Goal: Information Seeking & Learning: Learn about a topic

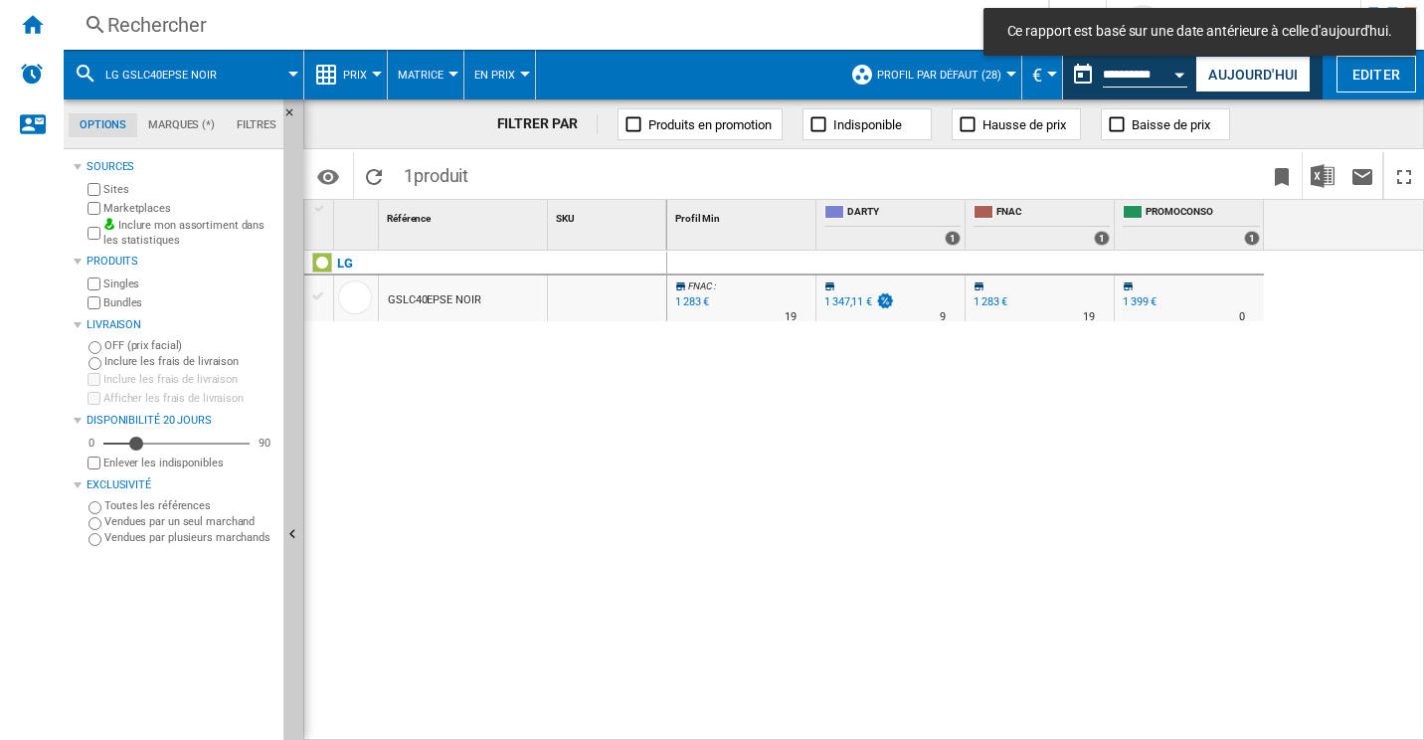
click at [330, 27] on div "Rechercher" at bounding box center [551, 25] width 889 height 28
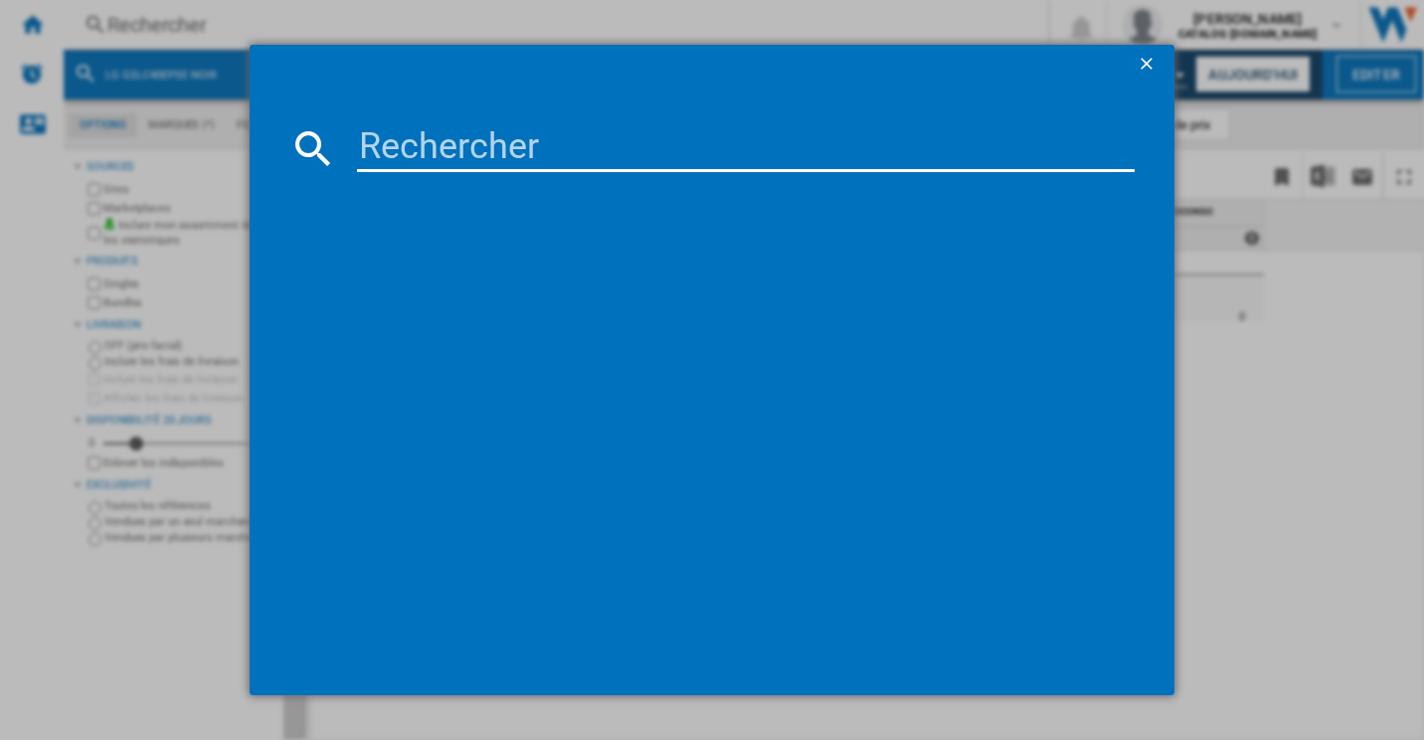
click at [470, 143] on input at bounding box center [746, 148] width 779 height 48
paste input "GSLC40EPSE"
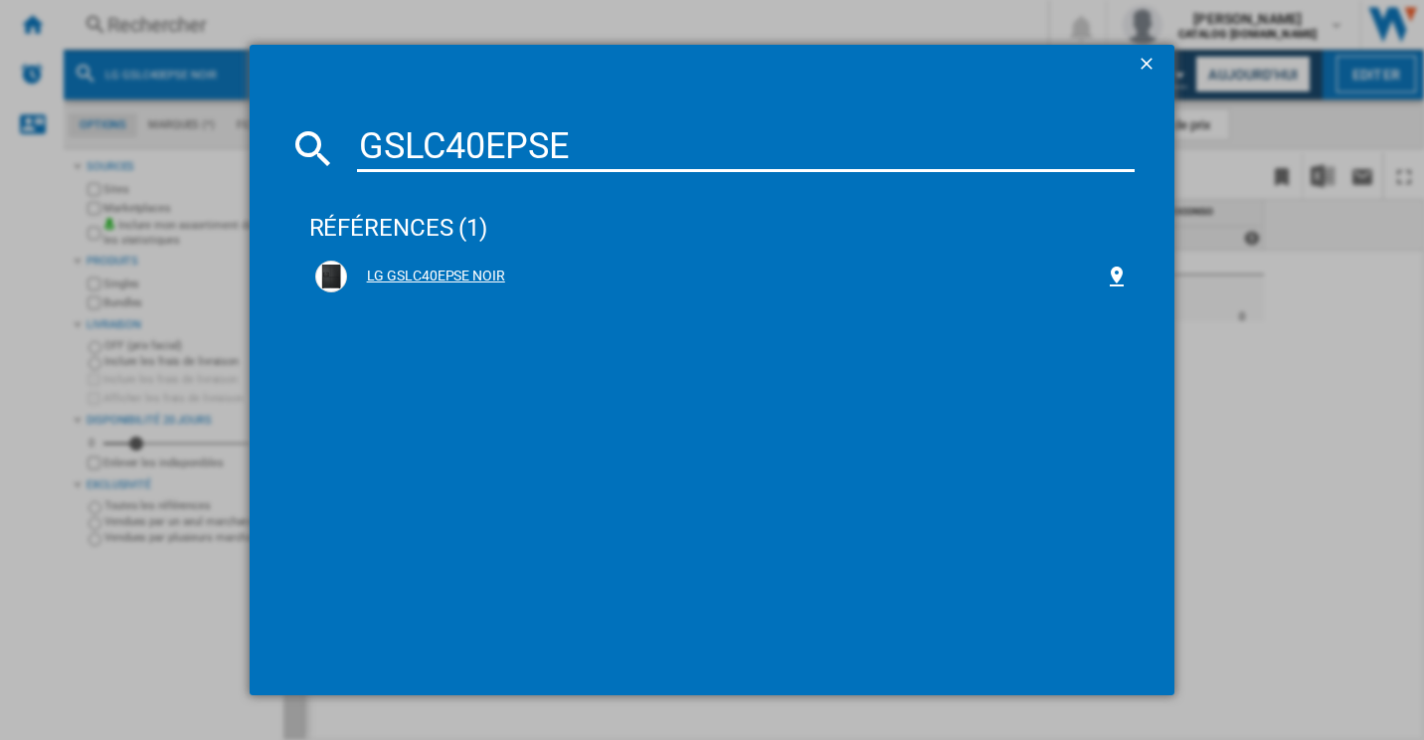
click at [474, 287] on div "LG GSLC40EPSE NOIR" at bounding box center [722, 277] width 814 height 32
click at [456, 267] on div "LG GSLC40EPSE NOIR" at bounding box center [726, 276] width 759 height 20
click at [517, 129] on input "GSLC40EPSE" at bounding box center [746, 148] width 779 height 48
paste input "PY"
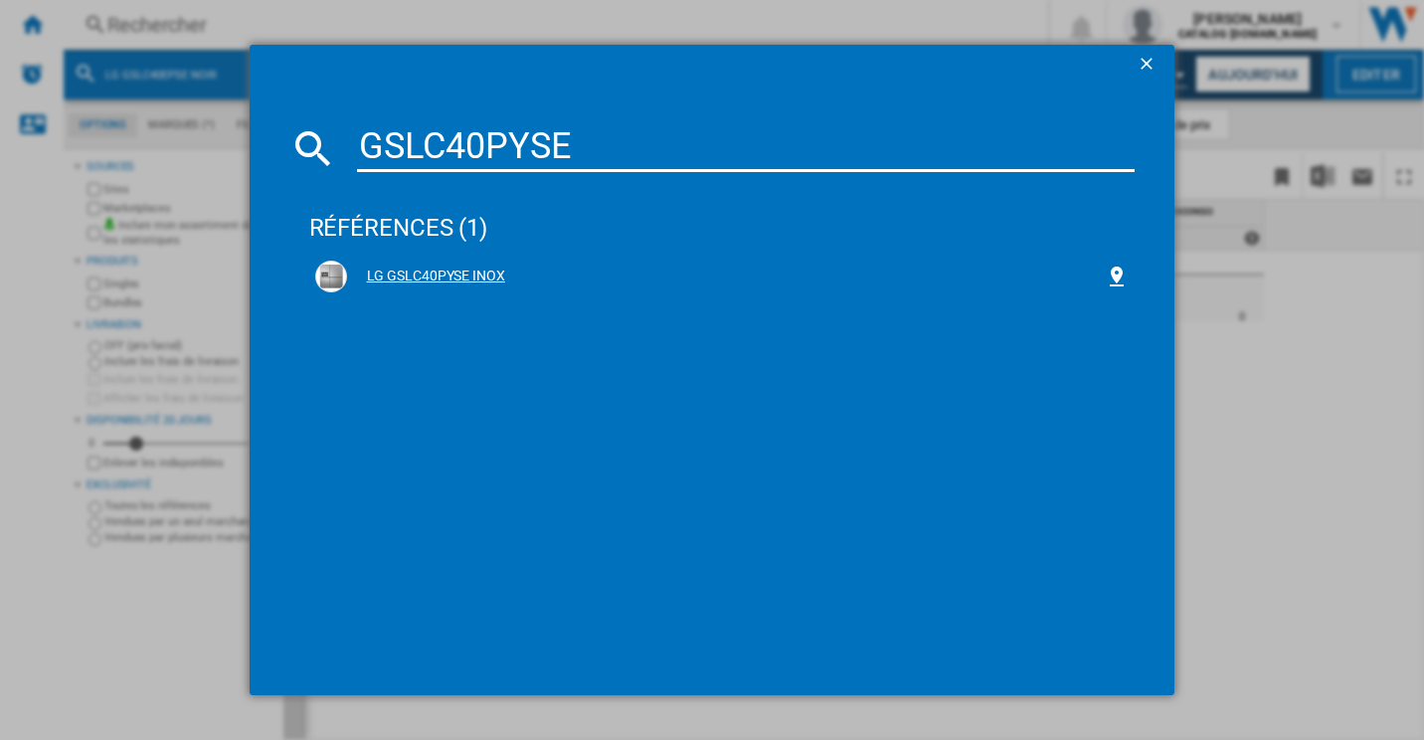
type input "GSLC40PYSE"
click at [457, 278] on div "LG GSLC40PYSE INOX" at bounding box center [726, 276] width 759 height 20
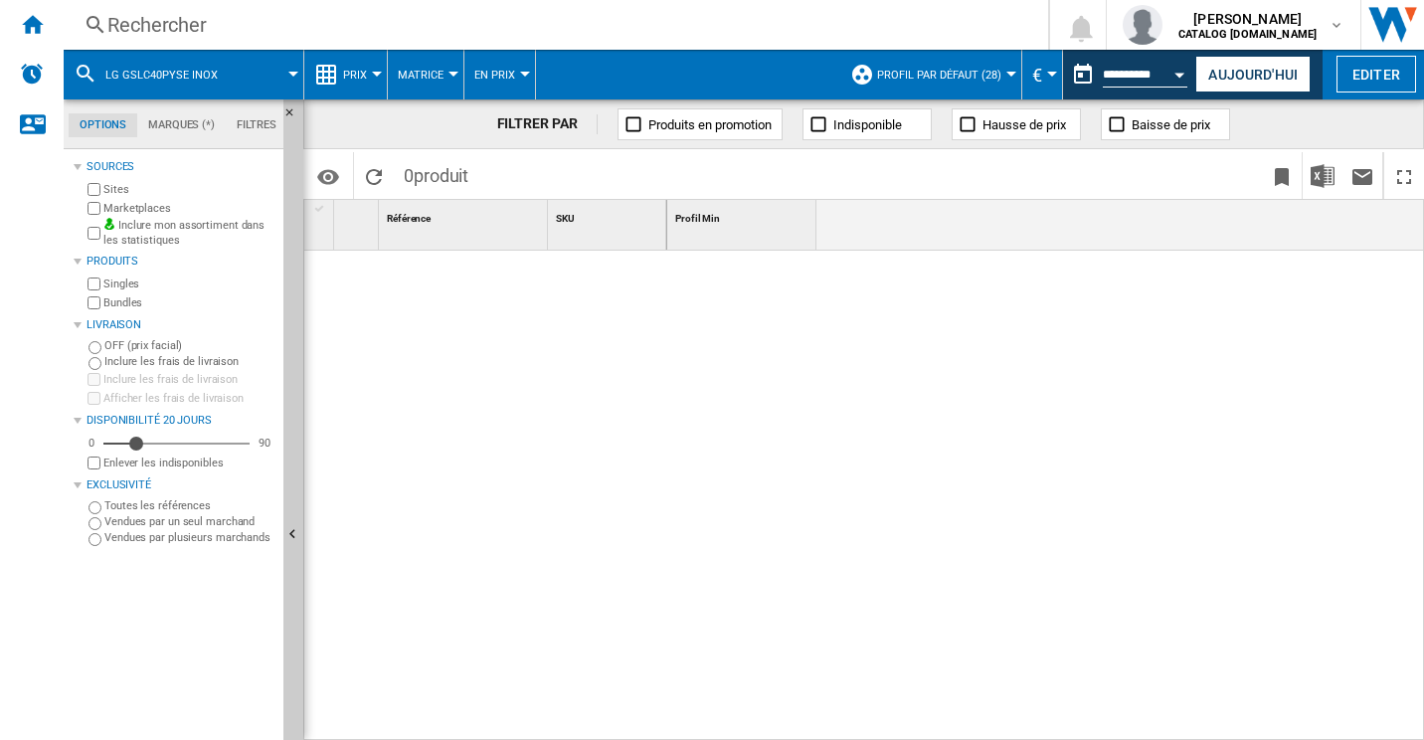
click at [357, 76] on span "Prix" at bounding box center [355, 75] width 24 height 13
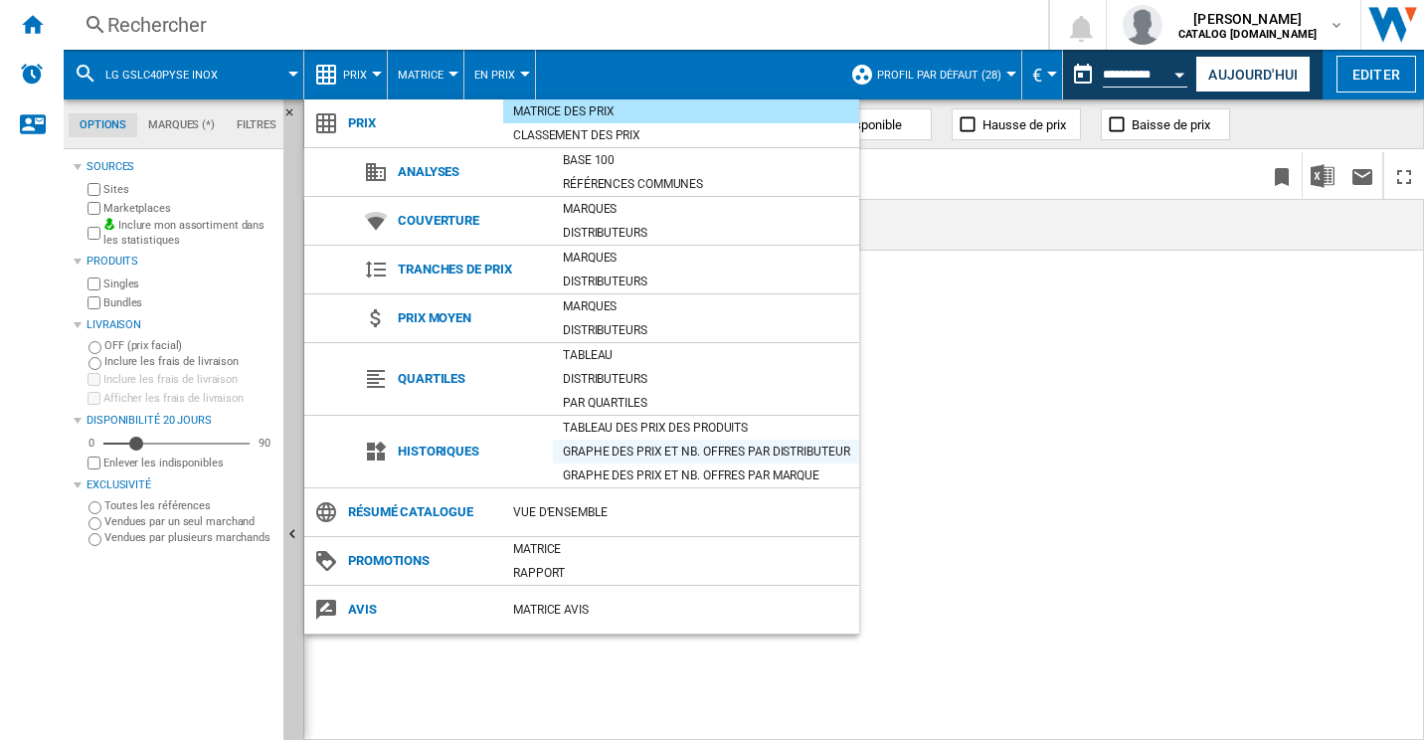
click at [657, 446] on div "Graphe des prix et nb. offres par distributeur" at bounding box center [706, 451] width 306 height 20
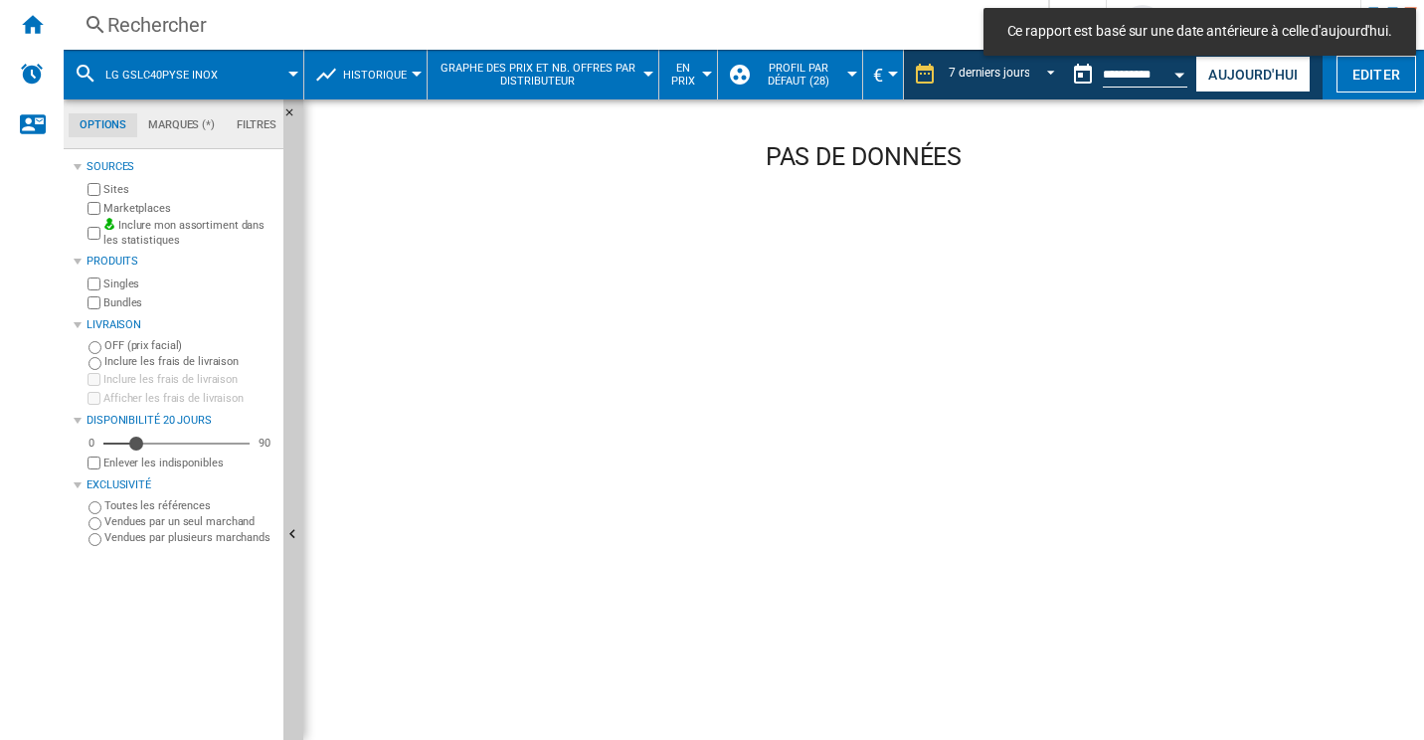
click at [382, 74] on span "Historique" at bounding box center [375, 75] width 64 height 13
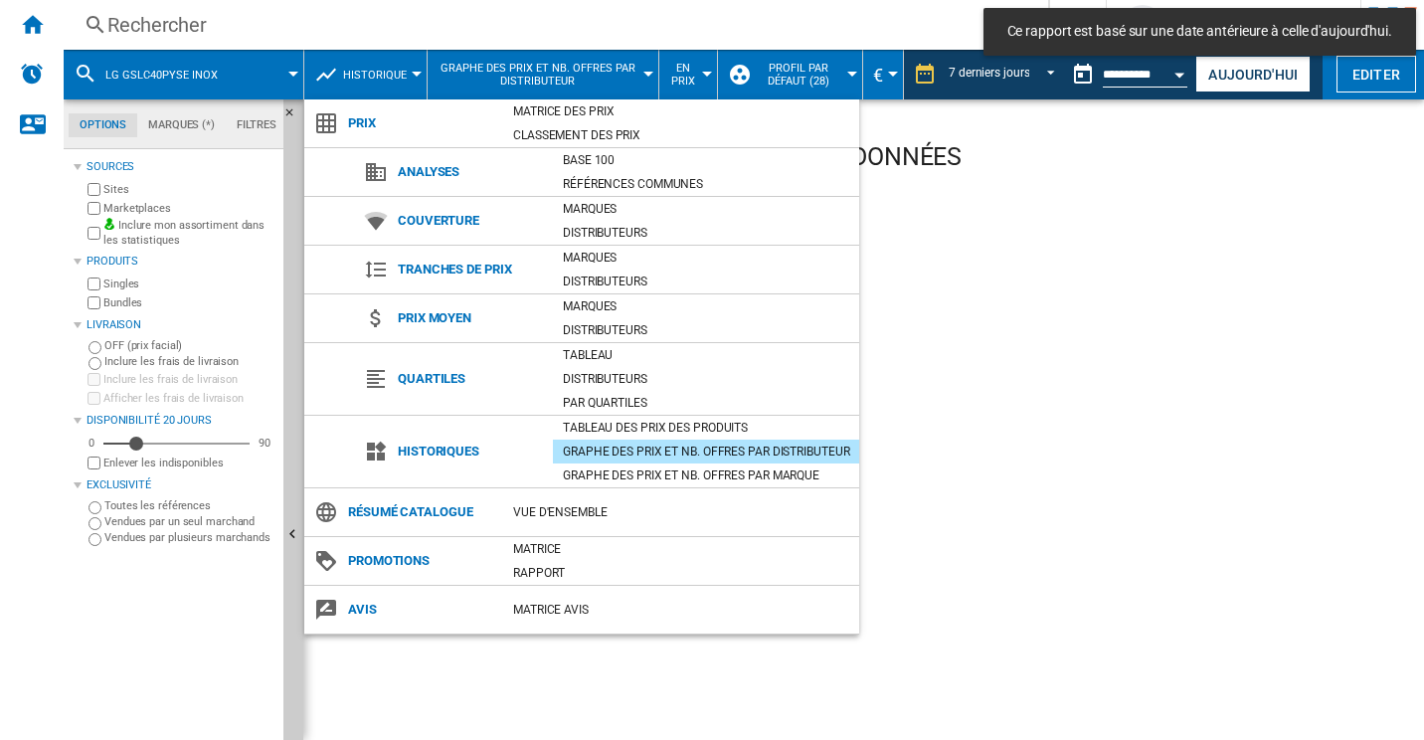
drag, startPoint x: 956, startPoint y: 369, endPoint x: 991, endPoint y: 237, distance: 137.0
click at [957, 365] on md-backdrop at bounding box center [712, 370] width 1424 height 740
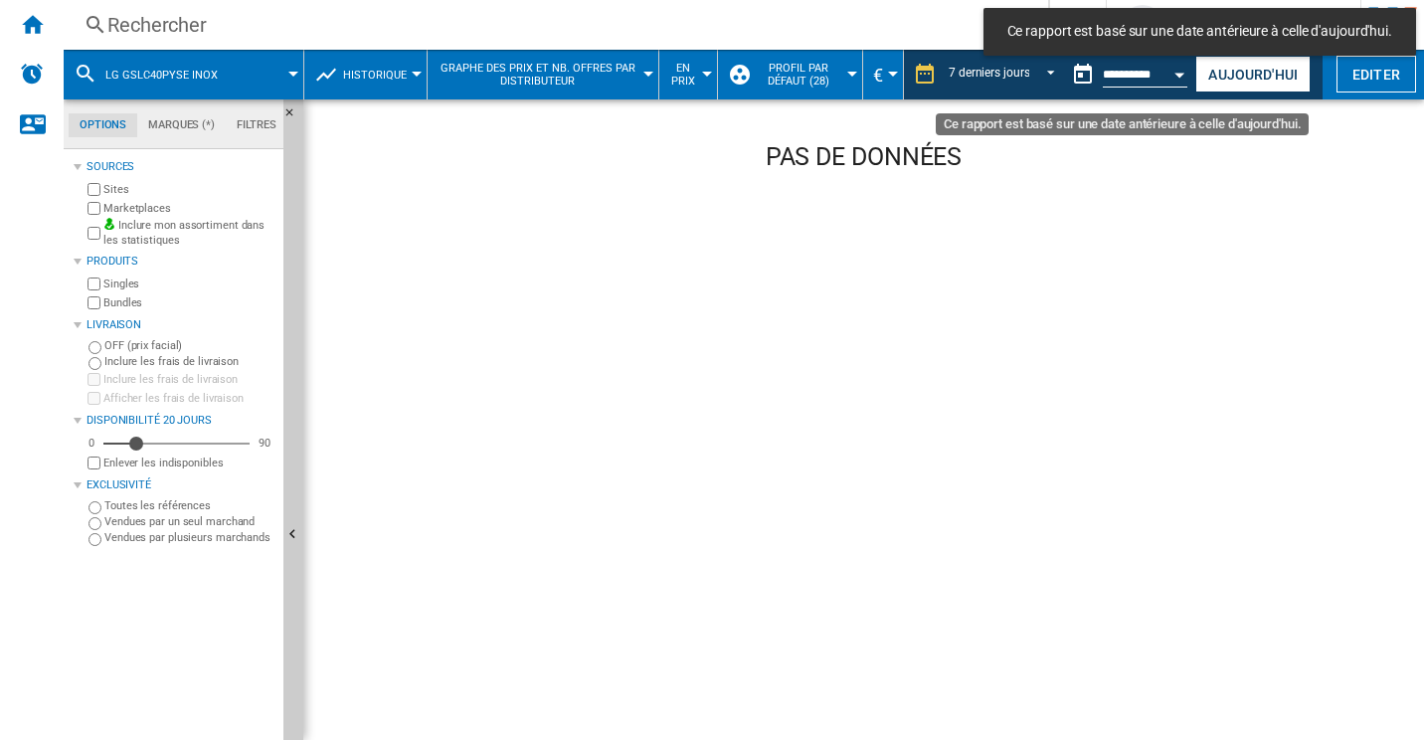
click at [1167, 71] on button "Open calendar" at bounding box center [1180, 72] width 36 height 36
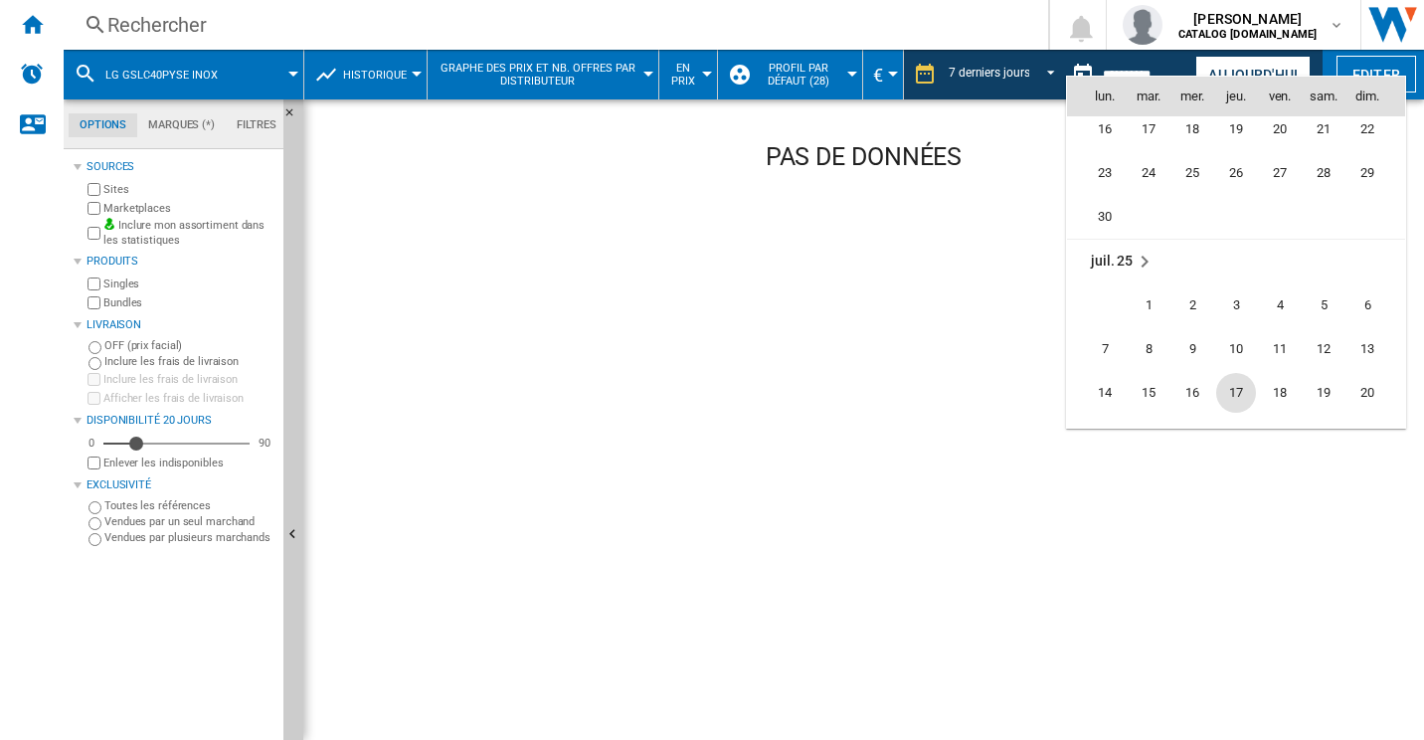
scroll to position [9089, 0]
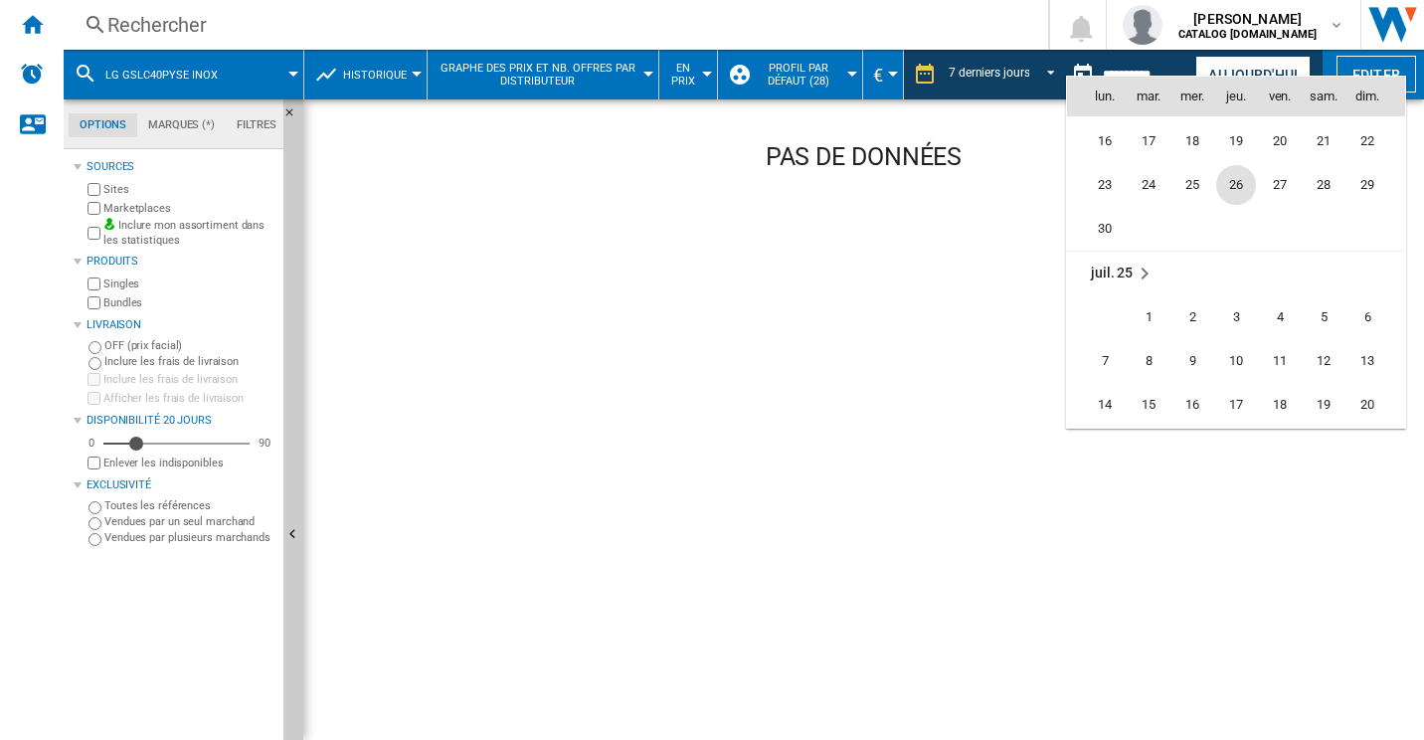
click at [1246, 183] on span "26" at bounding box center [1236, 185] width 40 height 40
type input "**********"
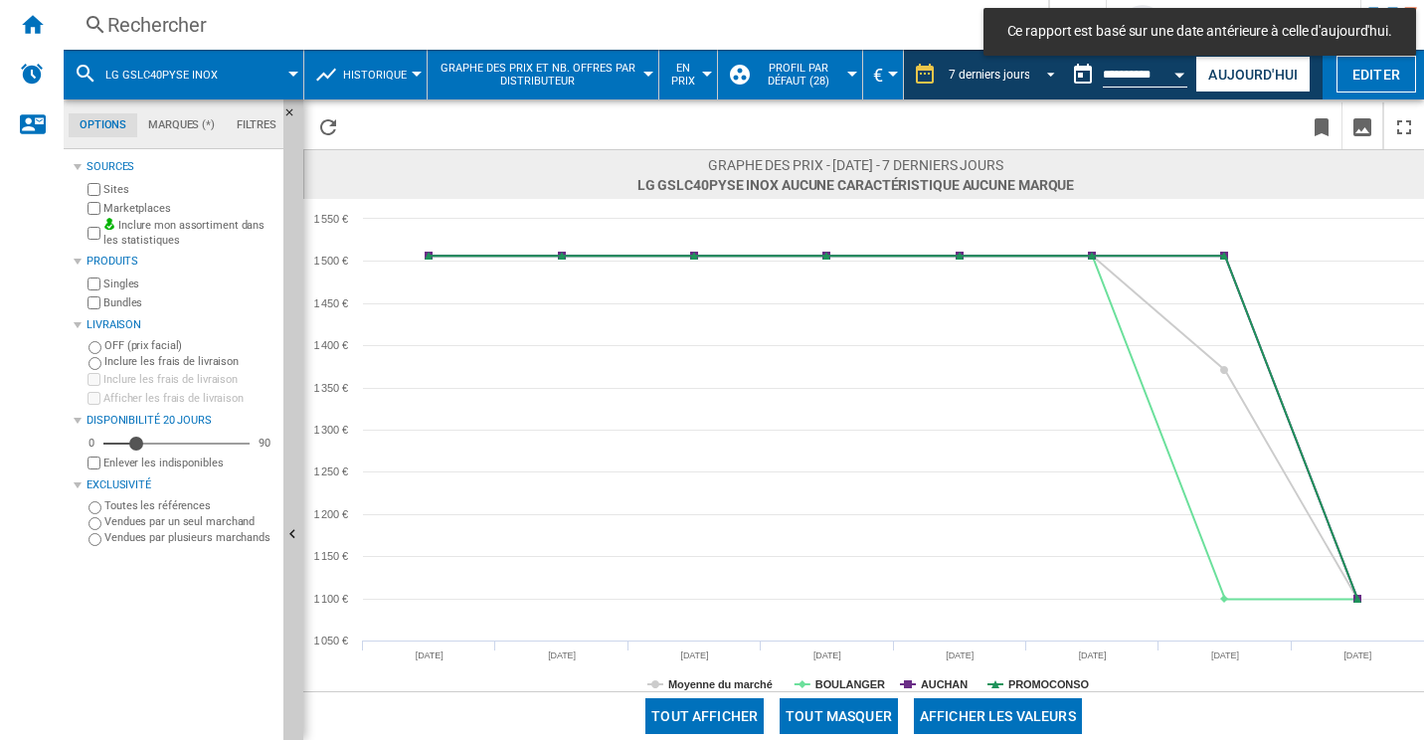
click at [1050, 75] on span "REPORTS.WIZARD.STEPS.REPORT.STEPS.REPORT_OPTIONS.PERIOD: 7 derniers jours" at bounding box center [1045, 73] width 24 height 18
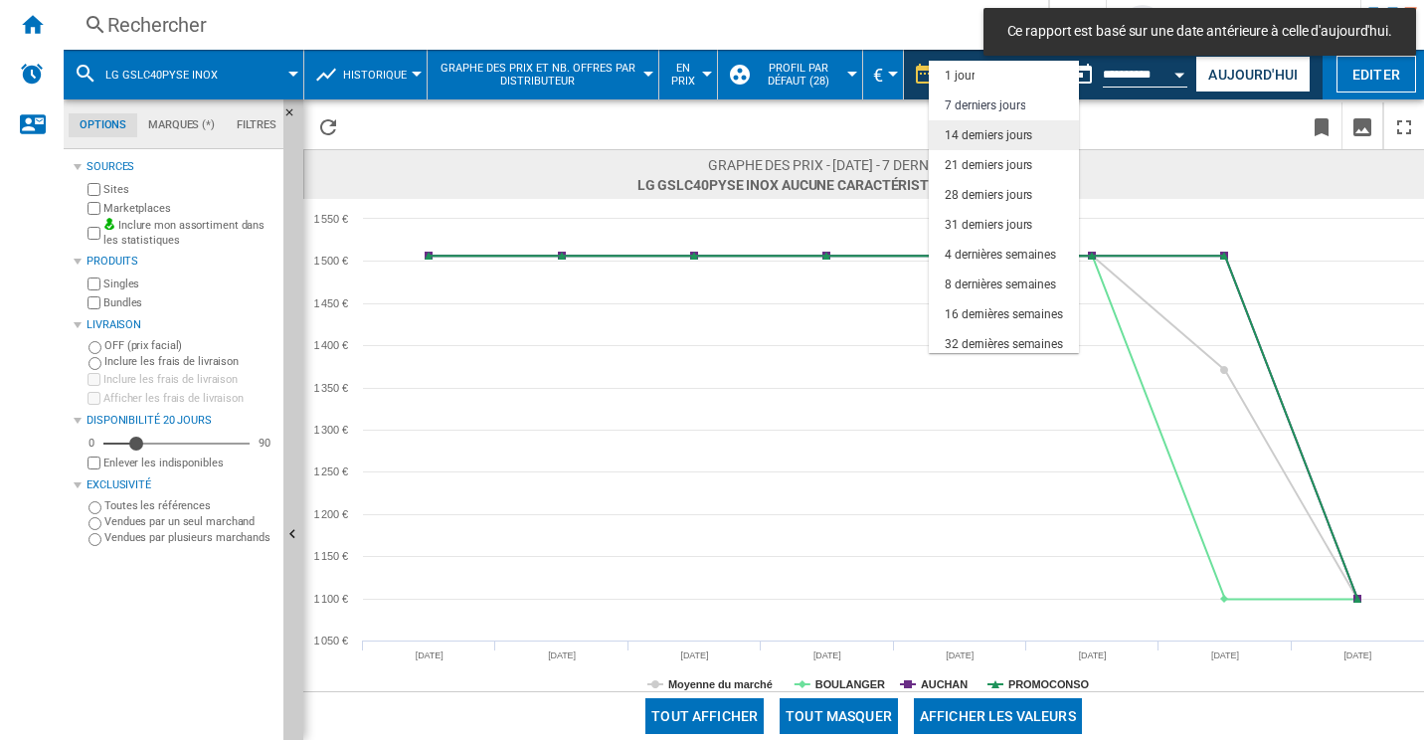
scroll to position [30, 0]
click at [1002, 312] on div "32 dernières semaines" at bounding box center [1004, 314] width 118 height 17
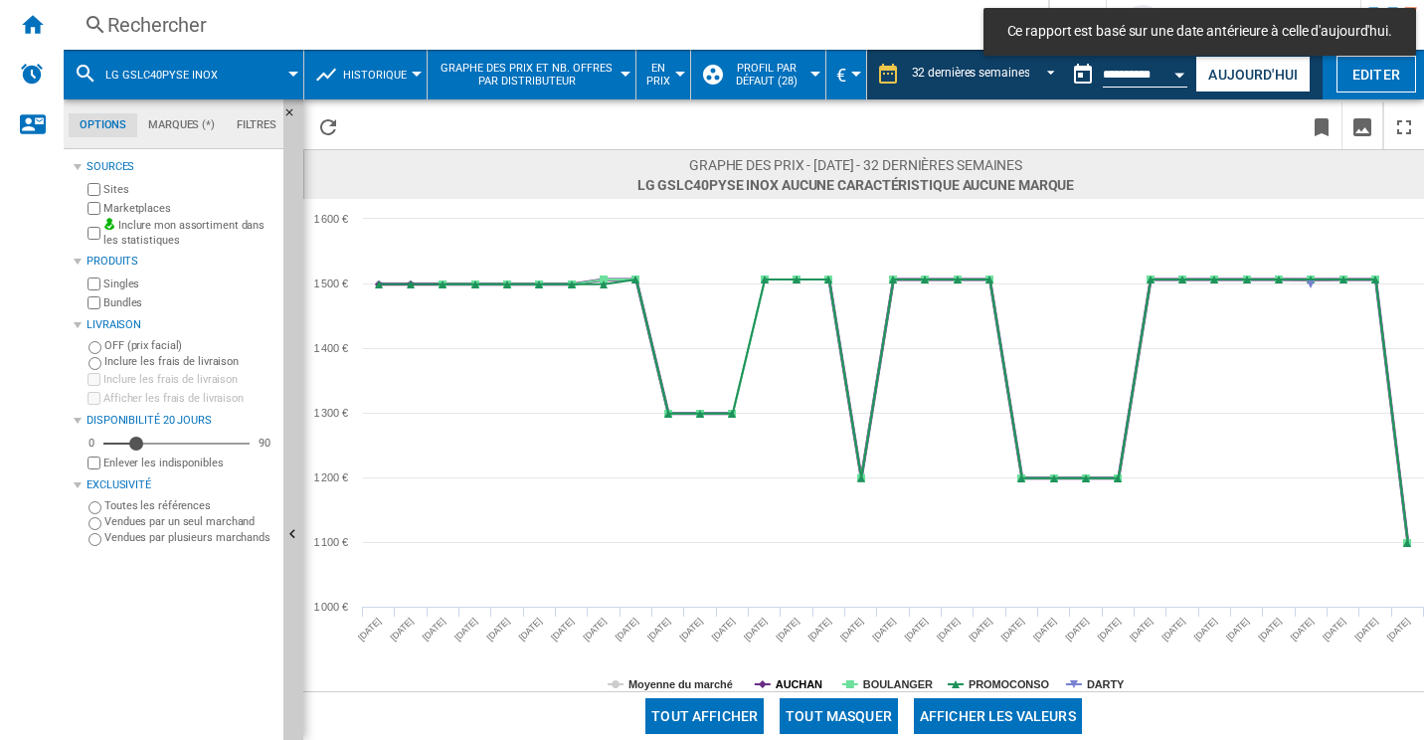
click at [795, 679] on tspan "AUCHAN" at bounding box center [799, 684] width 47 height 12
click at [1007, 682] on tspan "PROMOCONSO" at bounding box center [1009, 684] width 81 height 12
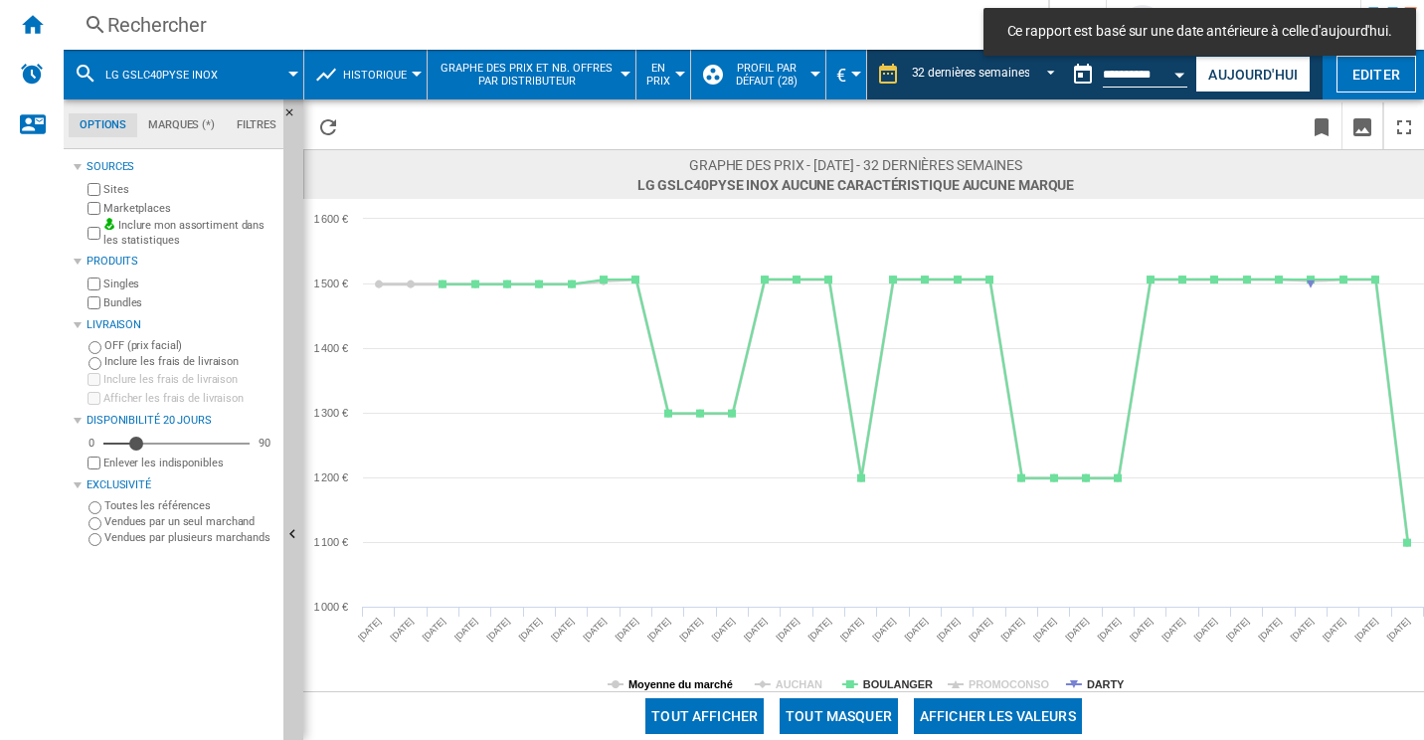
click at [721, 682] on tspan "Moyenne du marché" at bounding box center [680, 684] width 104 height 12
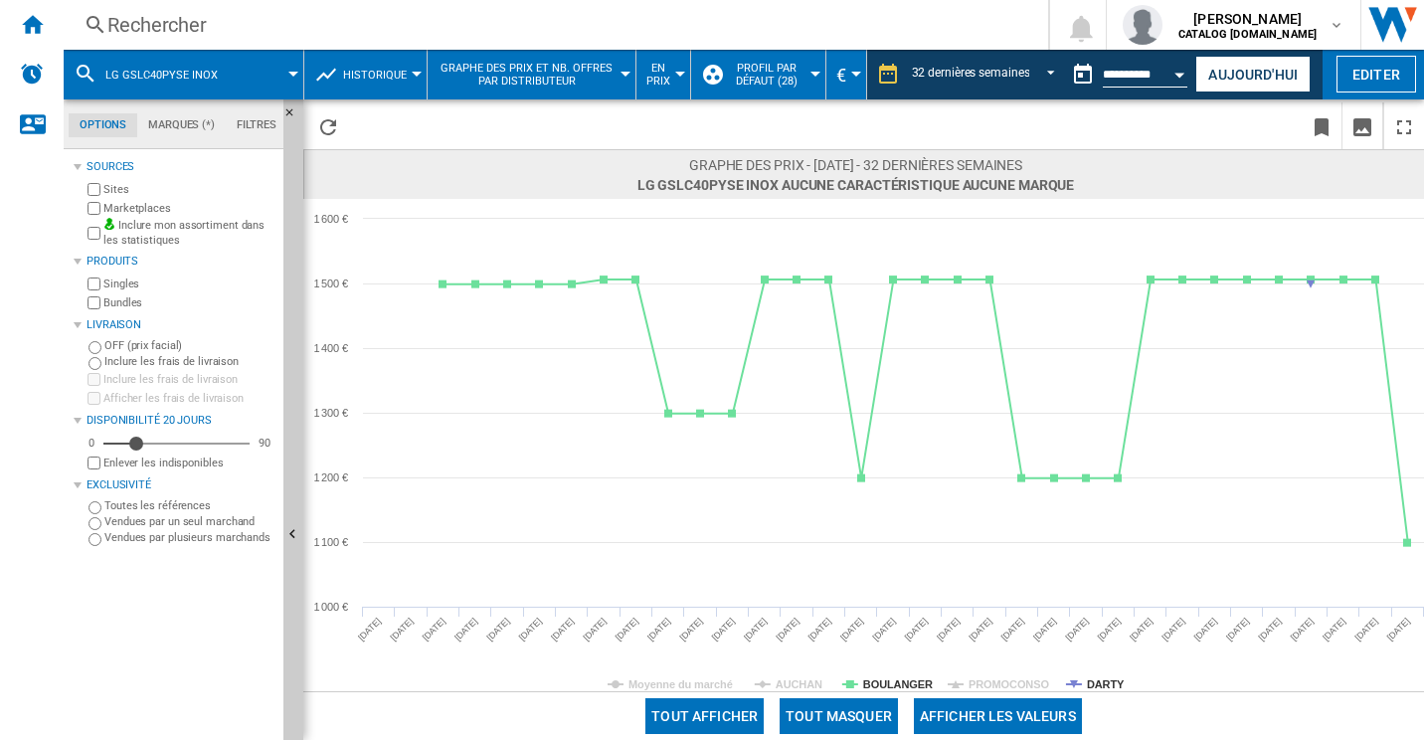
click at [383, 13] on div "Rechercher" at bounding box center [551, 25] width 889 height 28
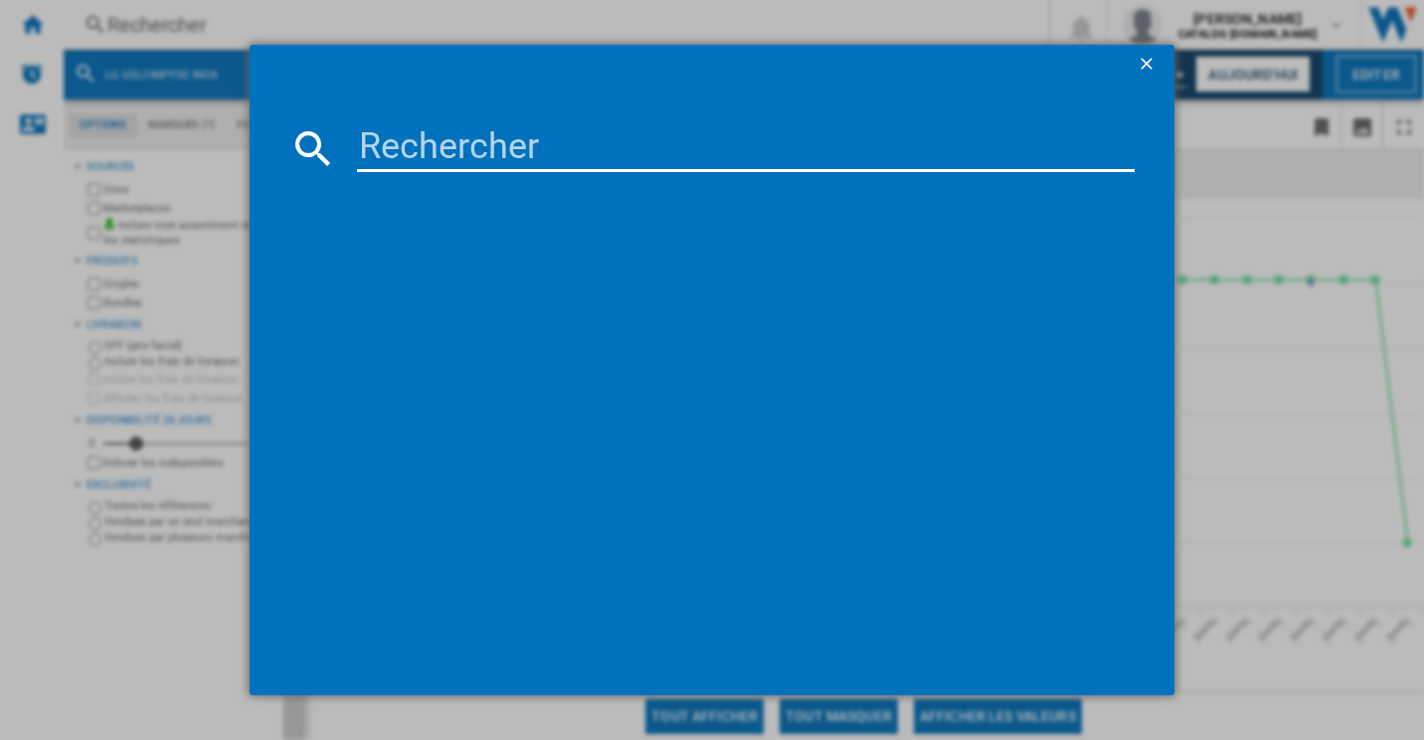
click at [475, 125] on input at bounding box center [746, 148] width 779 height 48
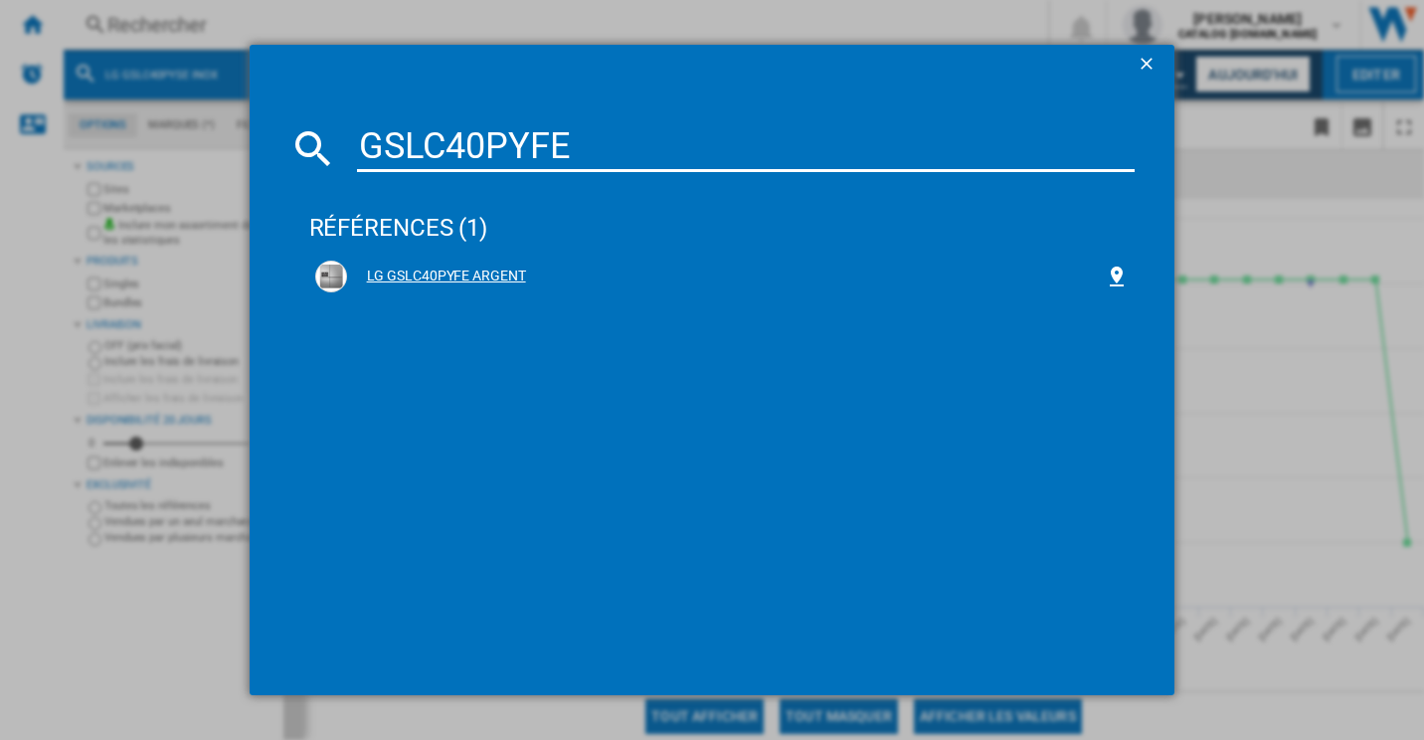
type input "GSLC40PYFE"
click at [529, 283] on div "LG GSLC40PYFE ARGENT" at bounding box center [726, 276] width 759 height 20
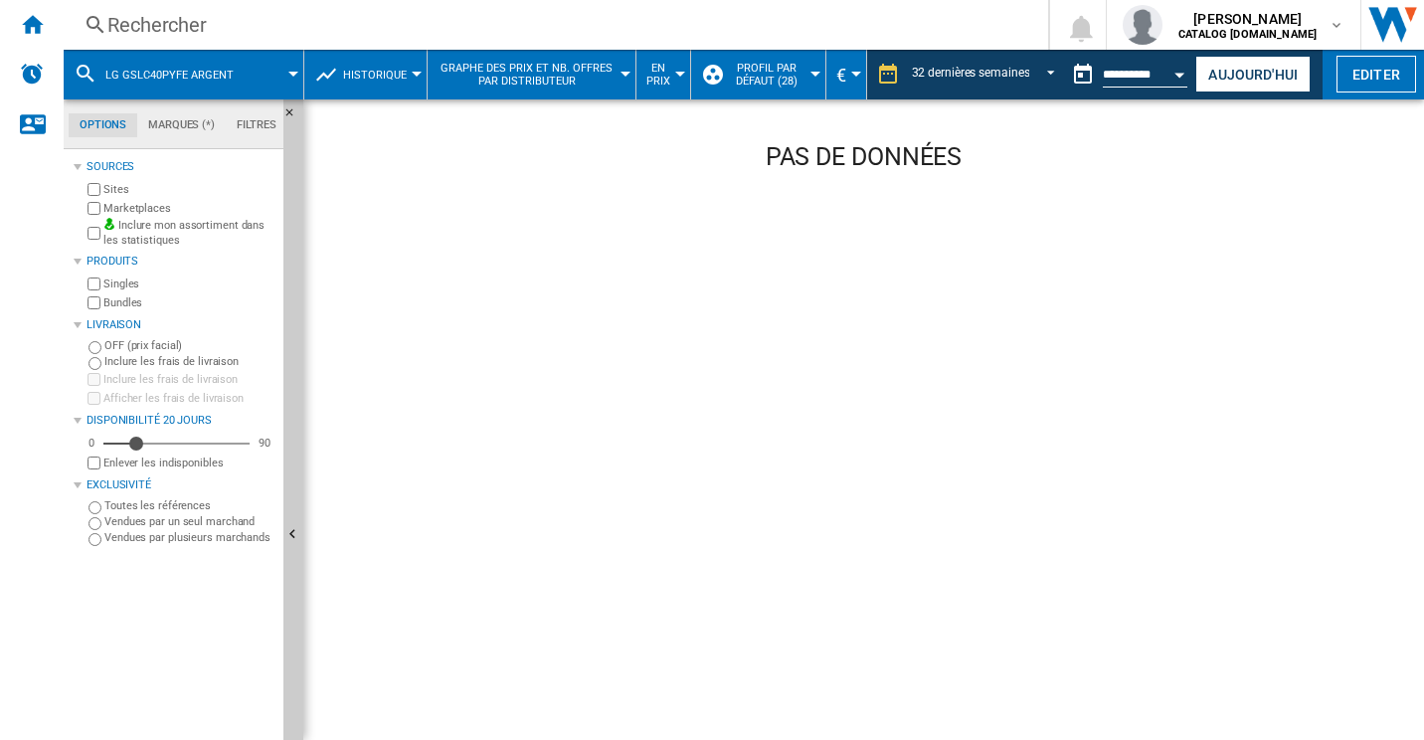
click at [364, 27] on div "Rechercher" at bounding box center [551, 25] width 889 height 28
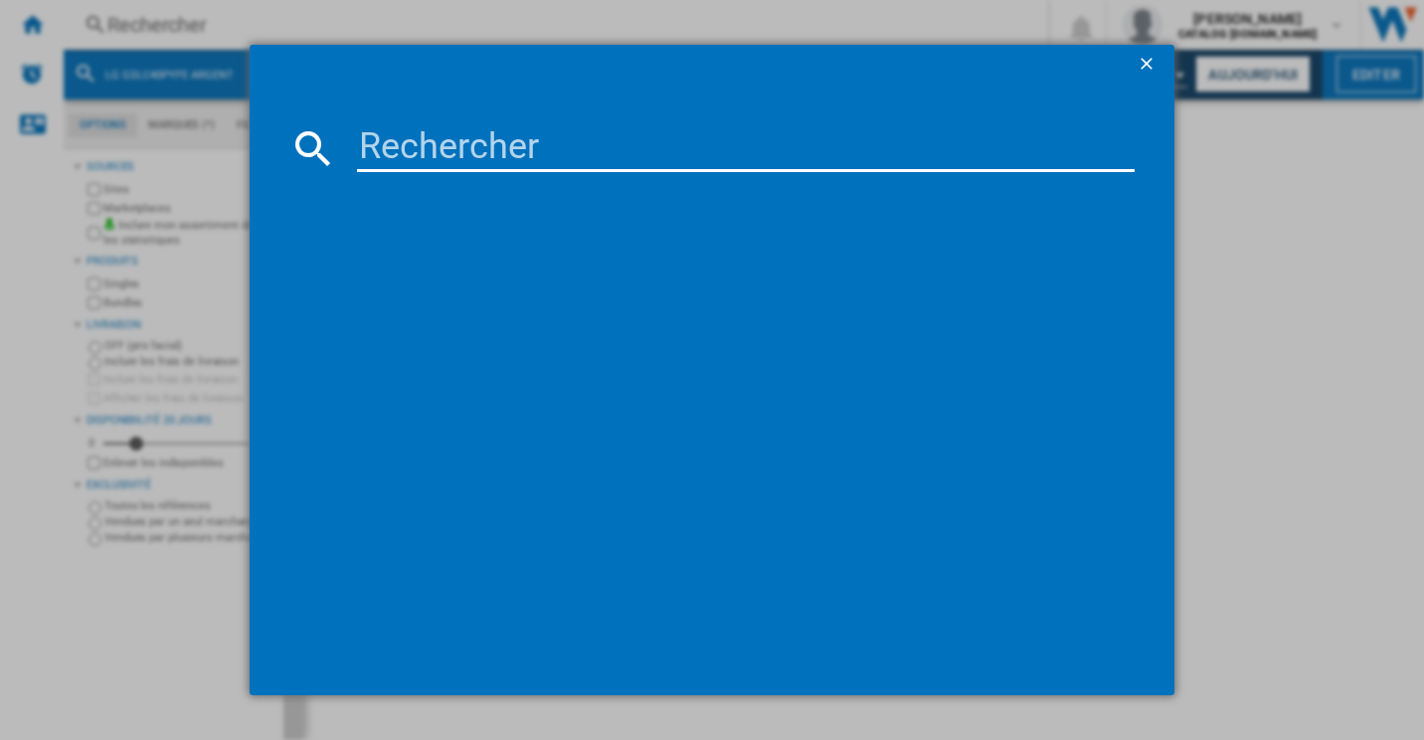
click at [543, 166] on input at bounding box center [746, 148] width 779 height 48
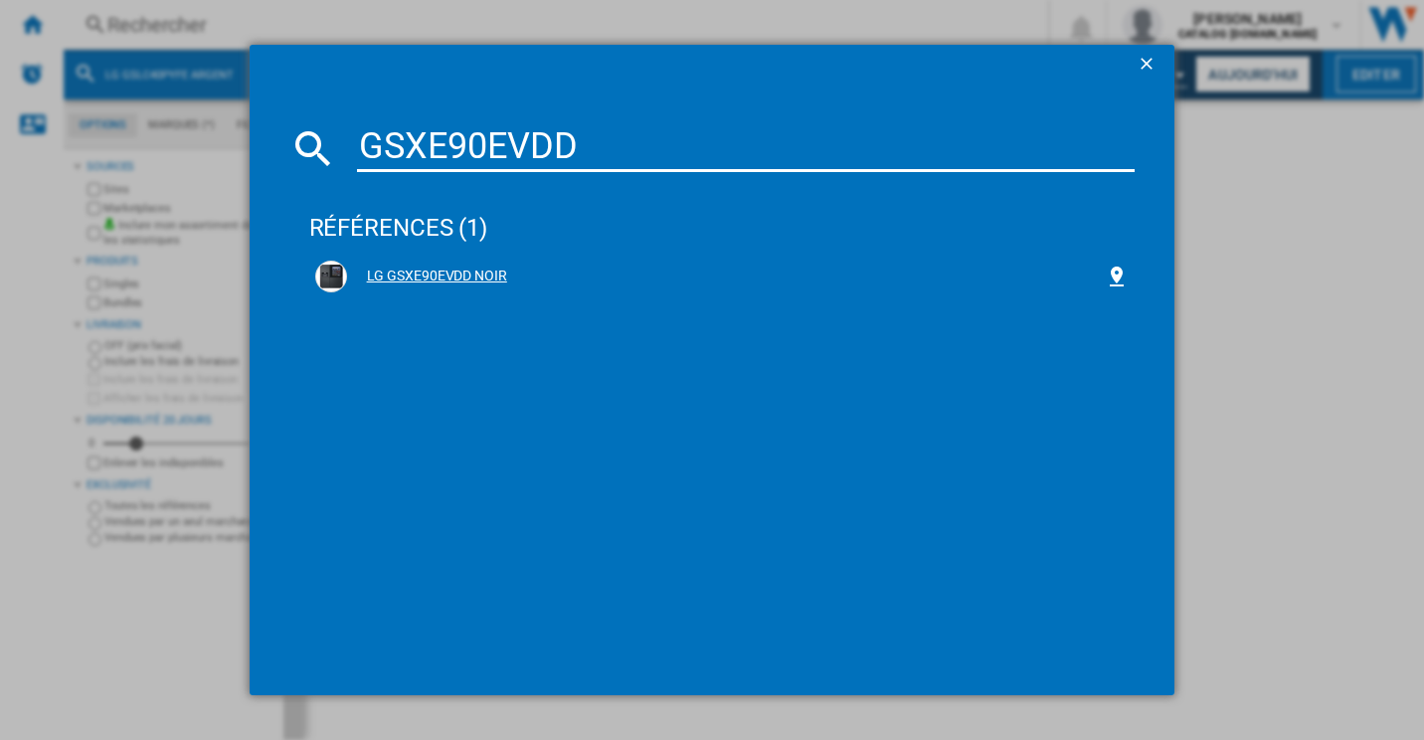
type input "GSXE90EVDD"
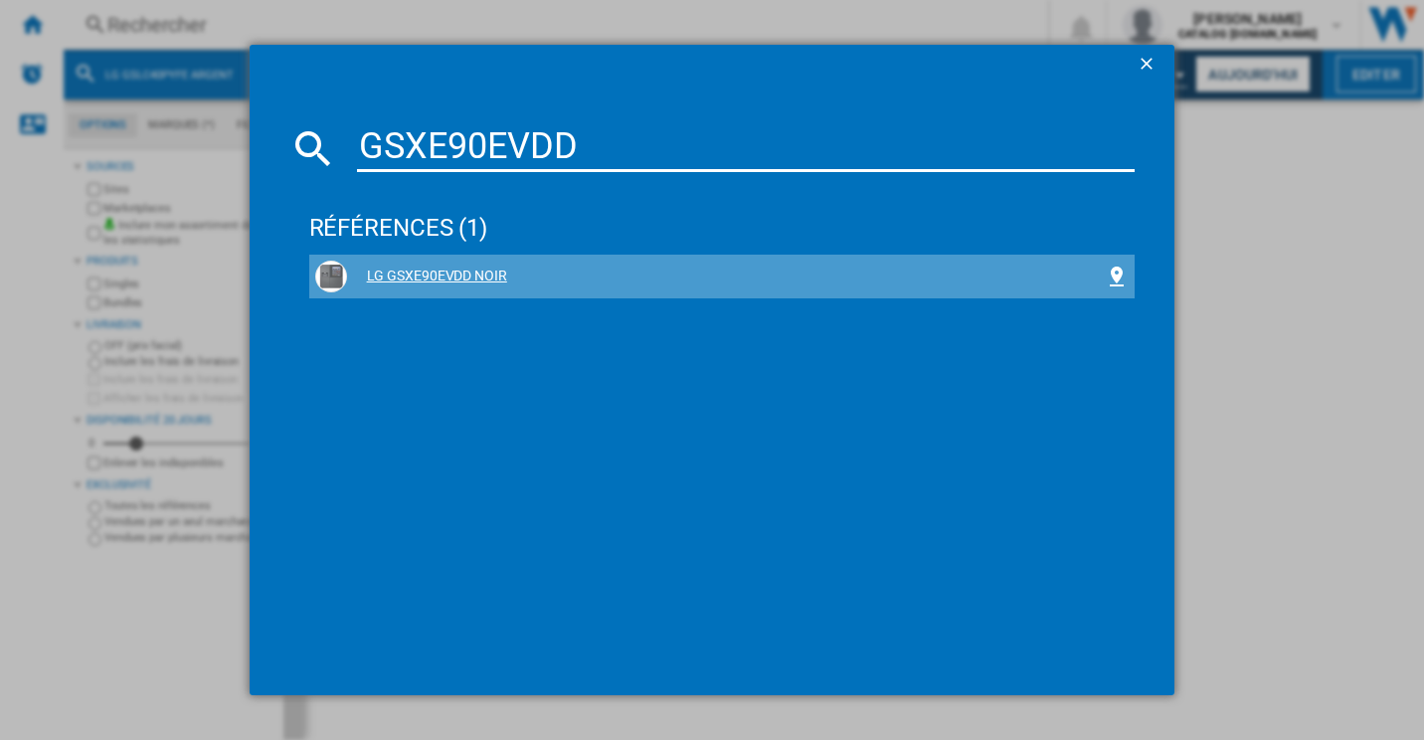
click at [496, 275] on div "LG GSXE90EVDD NOIR" at bounding box center [726, 276] width 759 height 20
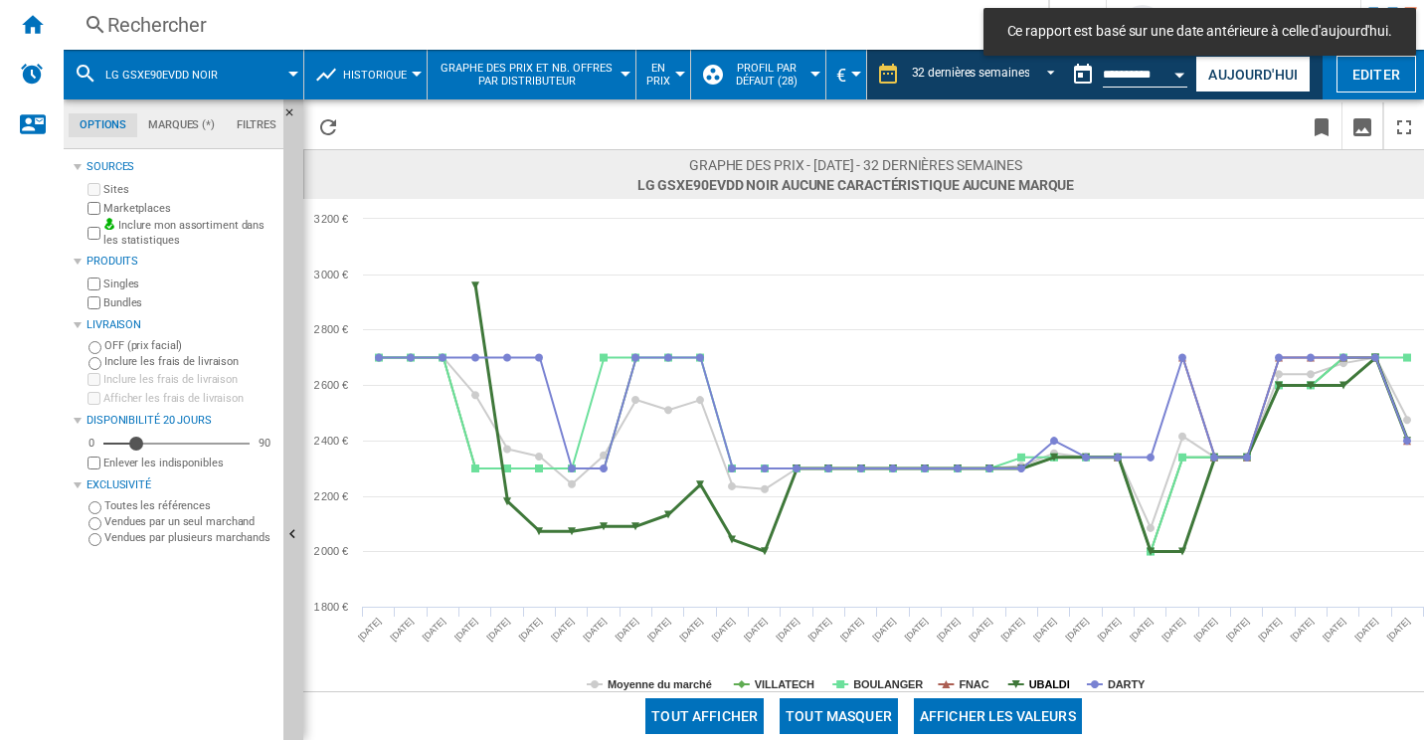
click at [1058, 688] on tspan "UBALDI" at bounding box center [1049, 684] width 41 height 12
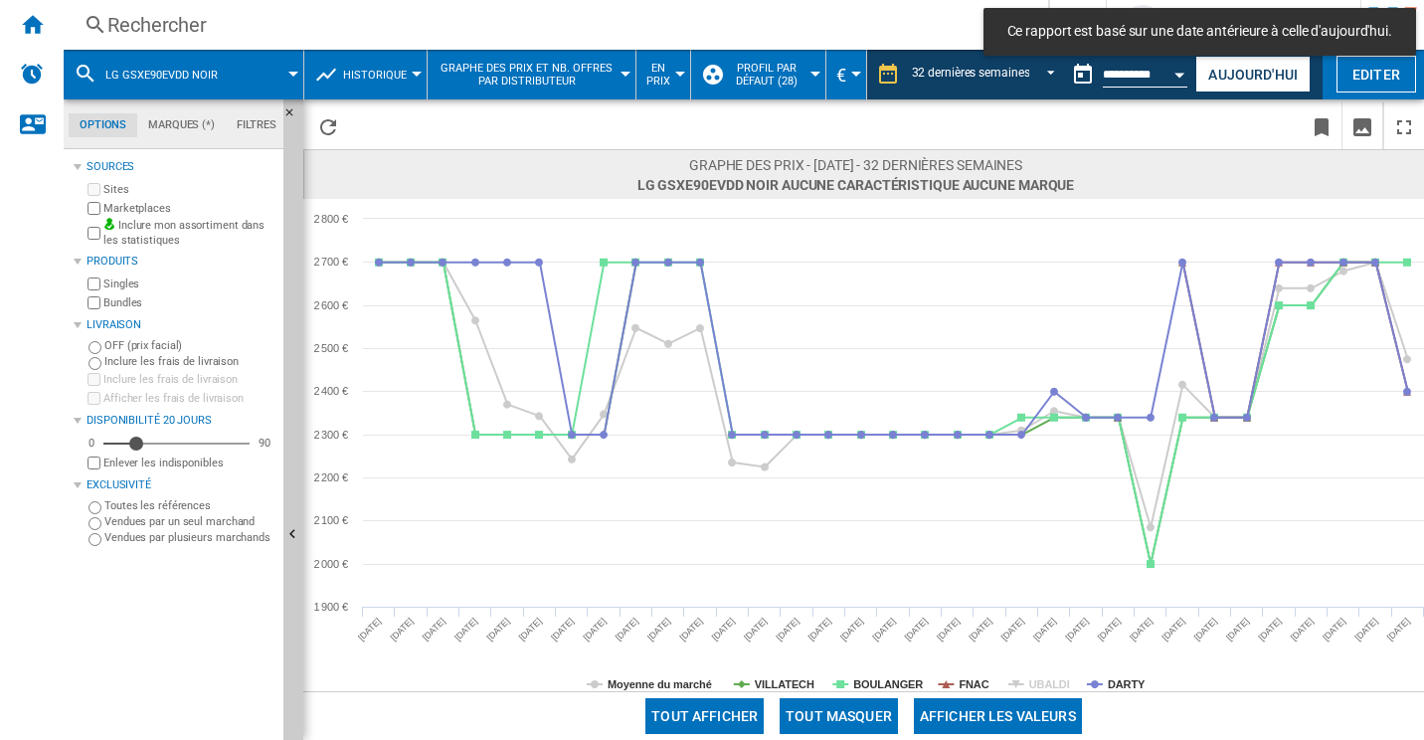
click at [950, 691] on div "Tout afficher Tout masquer Afficher les valeurs" at bounding box center [863, 715] width 1121 height 49
click at [957, 688] on rect at bounding box center [863, 445] width 1121 height 492
click at [967, 682] on tspan "FNAC" at bounding box center [974, 684] width 30 height 12
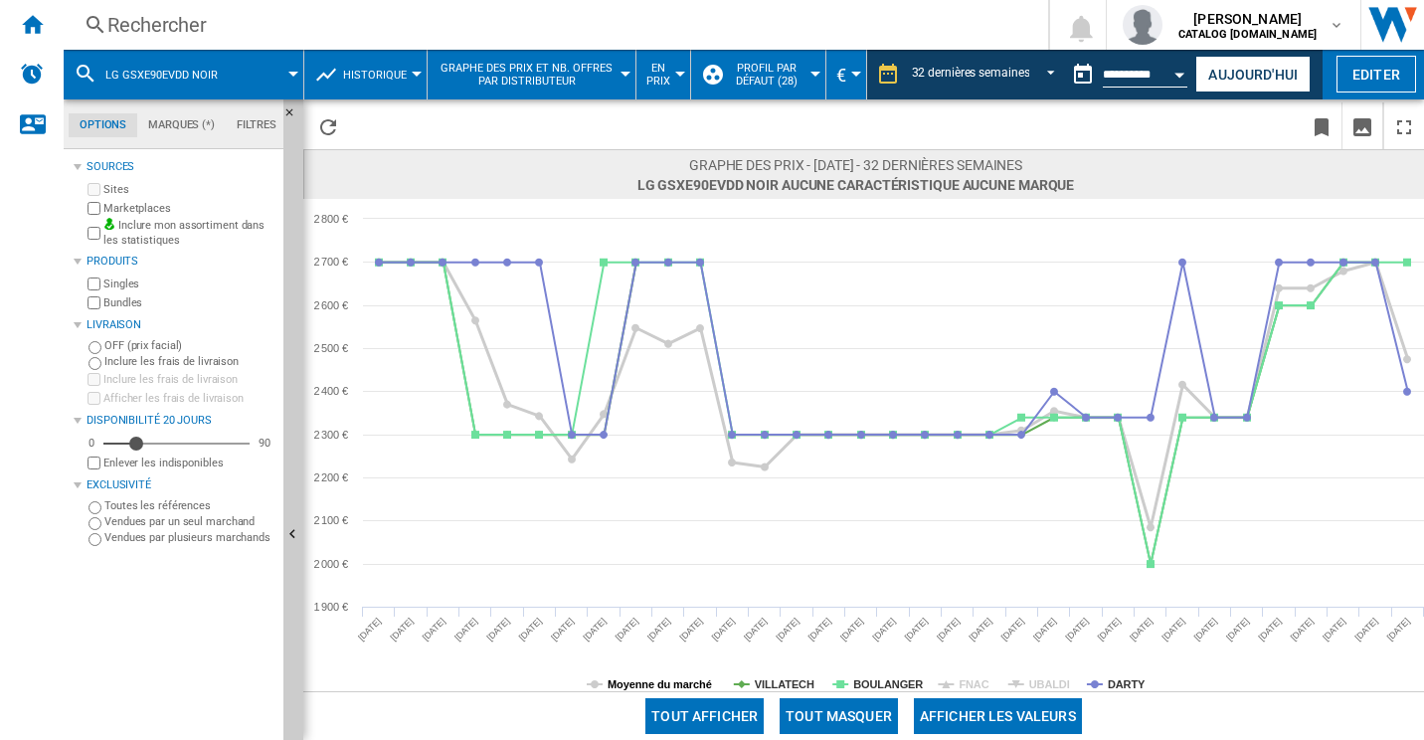
click at [693, 687] on tspan "Moyenne du marché" at bounding box center [660, 684] width 104 height 12
click at [796, 684] on tspan "VILLATECH" at bounding box center [785, 684] width 60 height 12
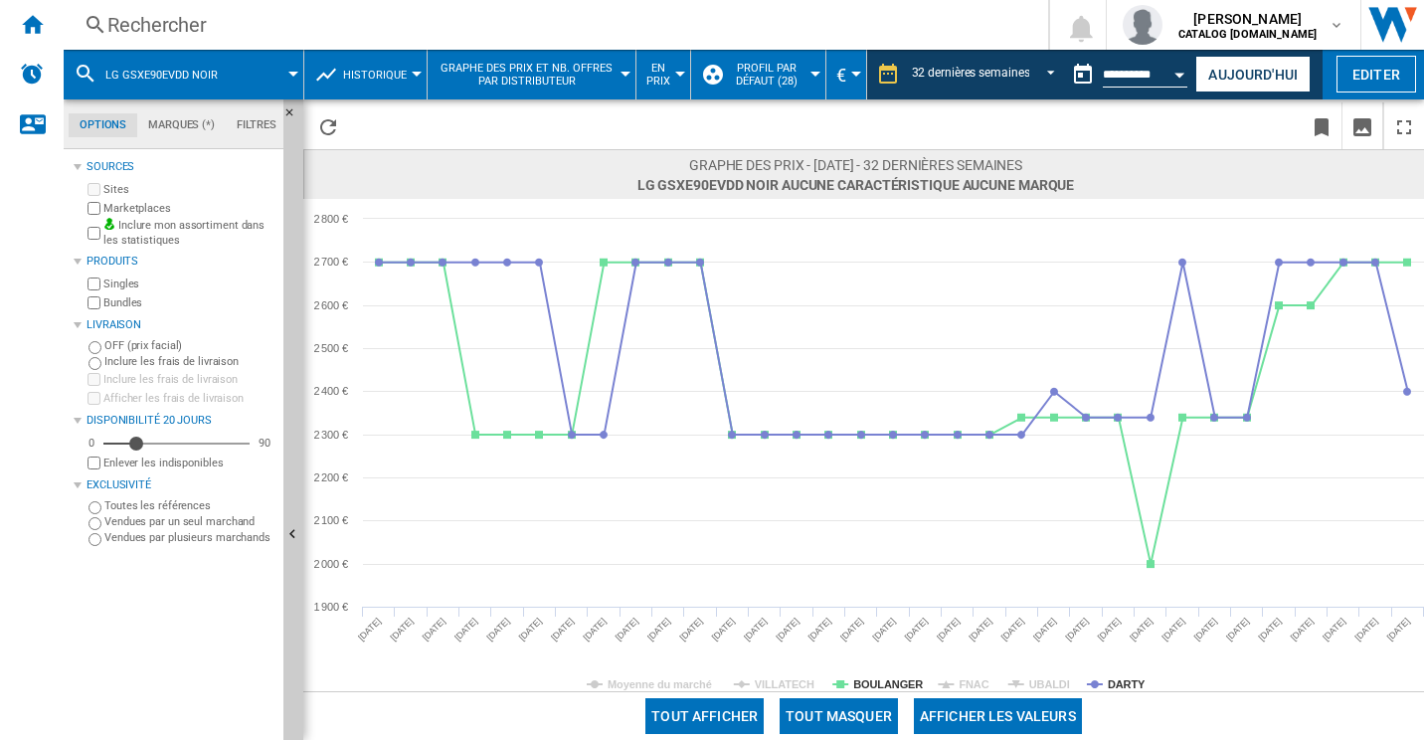
click at [359, 31] on div "Rechercher" at bounding box center [551, 25] width 889 height 28
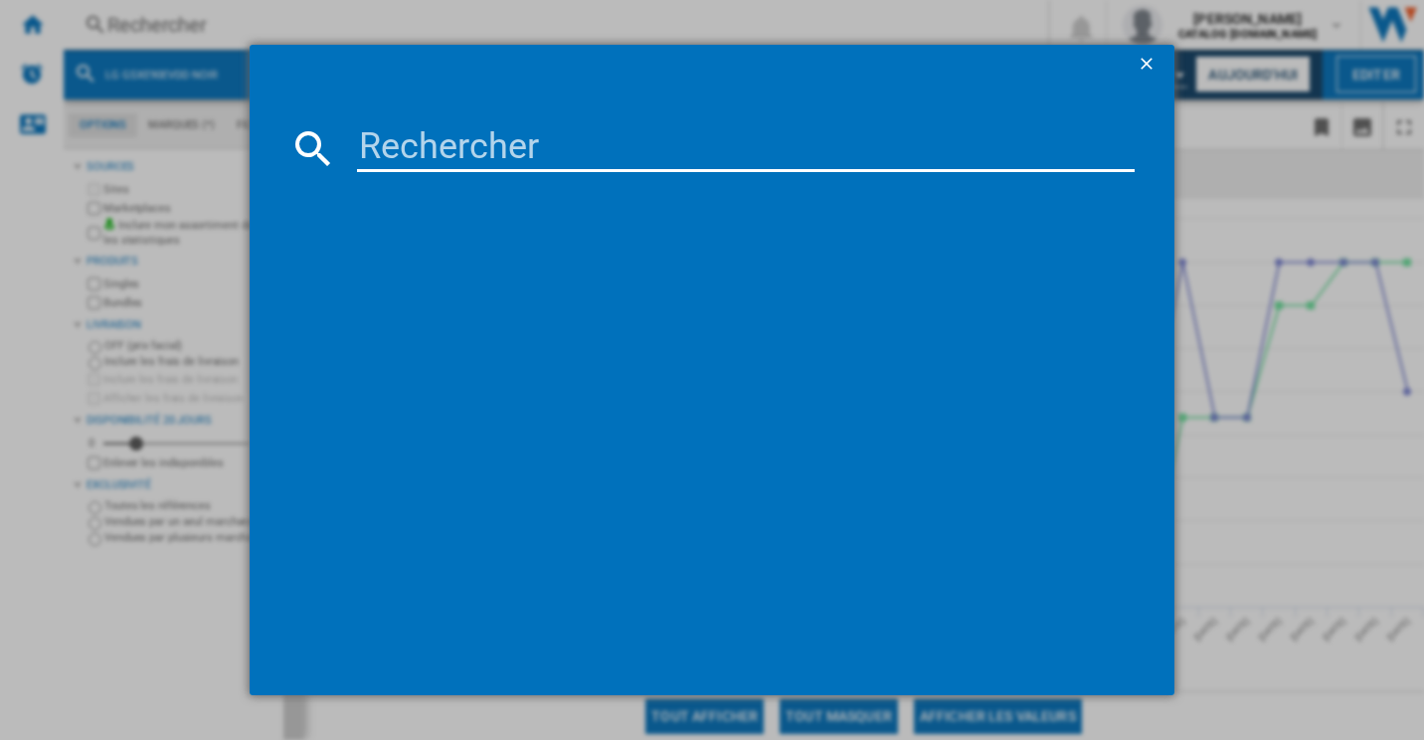
click at [441, 136] on input at bounding box center [746, 148] width 779 height 48
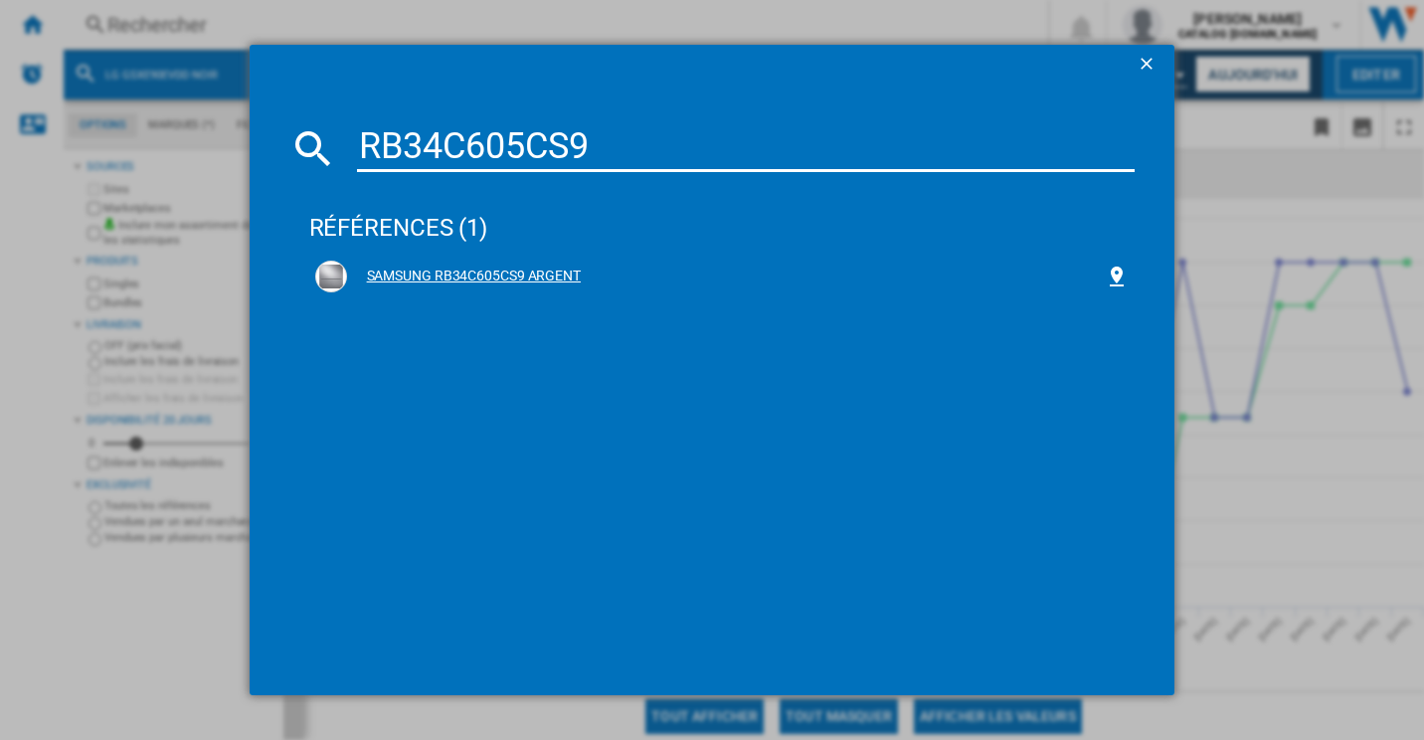
type input "RB34C605CS9"
click at [535, 275] on div "SAMSUNG RB34C605CS9 ARGENT" at bounding box center [726, 276] width 759 height 20
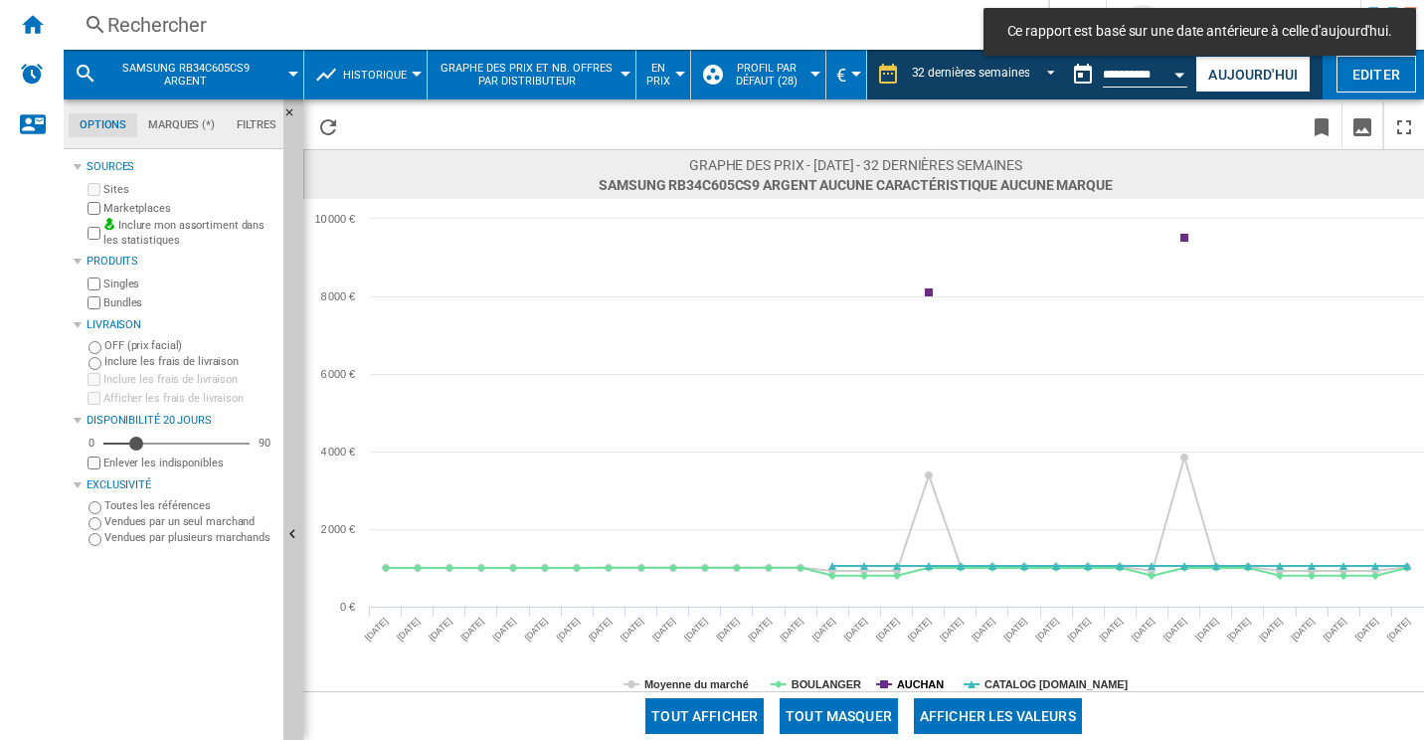
click at [922, 687] on tspan "AUCHAN" at bounding box center [920, 684] width 47 height 12
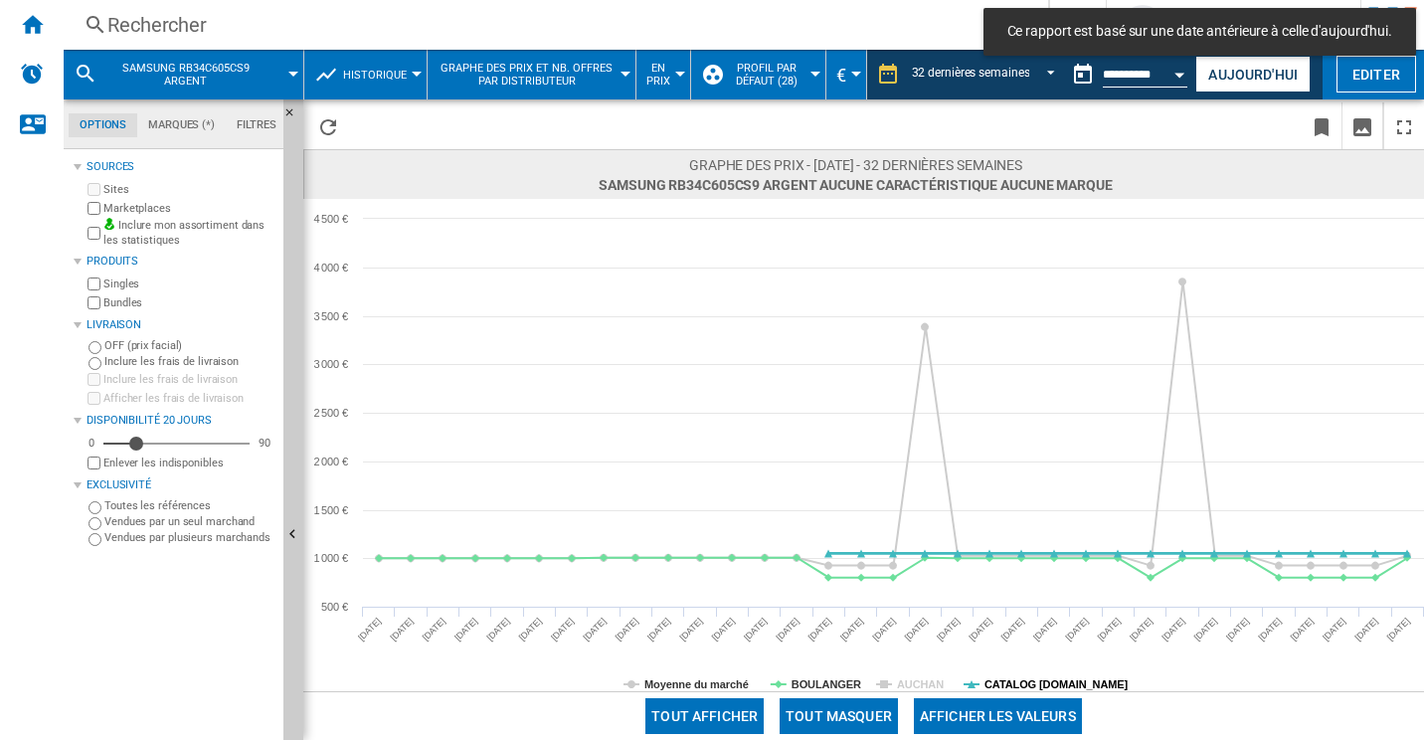
click at [1052, 686] on tspan "CATALOG [DOMAIN_NAME]" at bounding box center [1056, 684] width 144 height 12
click at [656, 678] on tspan "Moyenne du marché" at bounding box center [696, 684] width 104 height 12
